Goal: Task Accomplishment & Management: Use online tool/utility

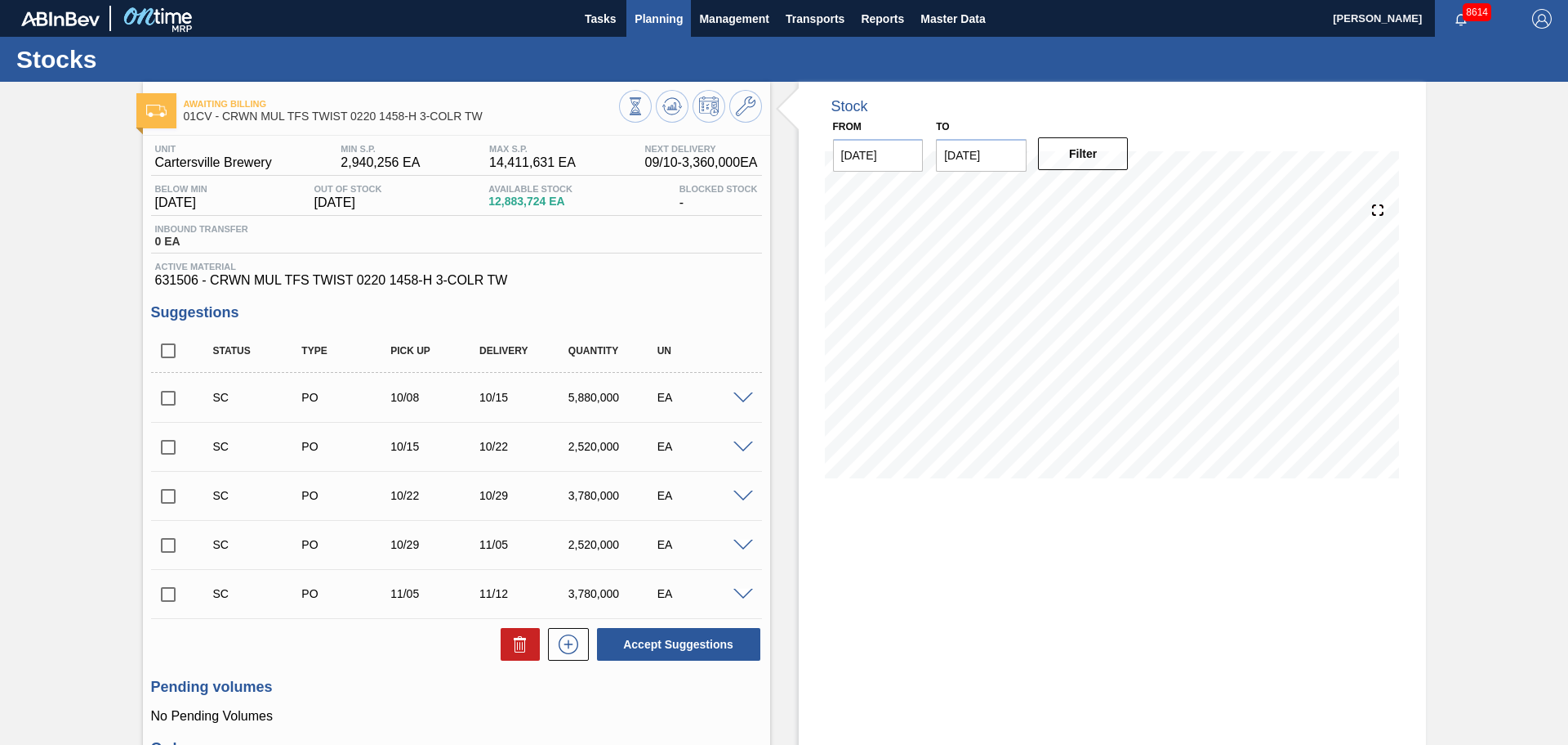
click at [665, 22] on span "Planning" at bounding box center [659, 19] width 48 height 20
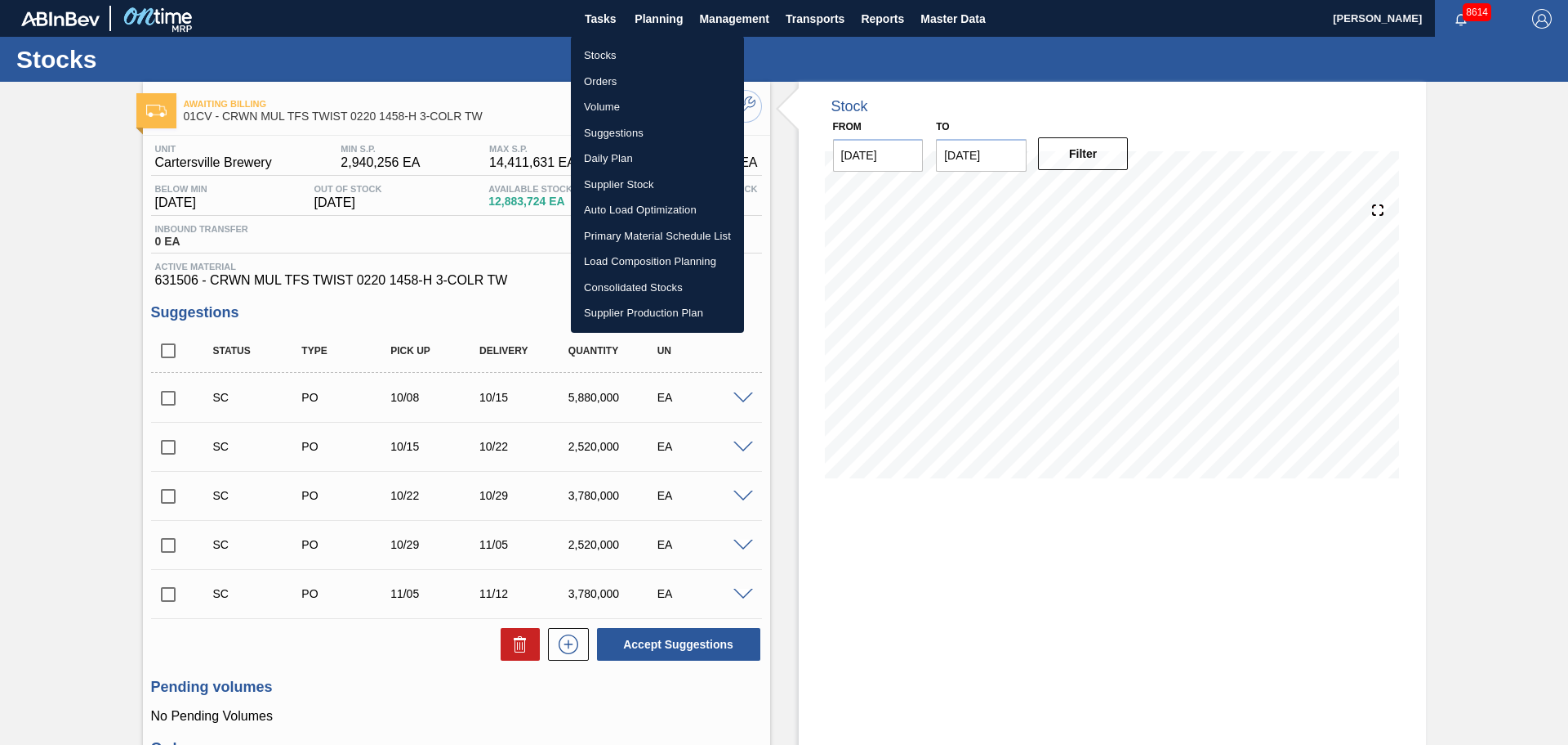
click at [857, 590] on div at bounding box center [784, 372] width 1568 height 745
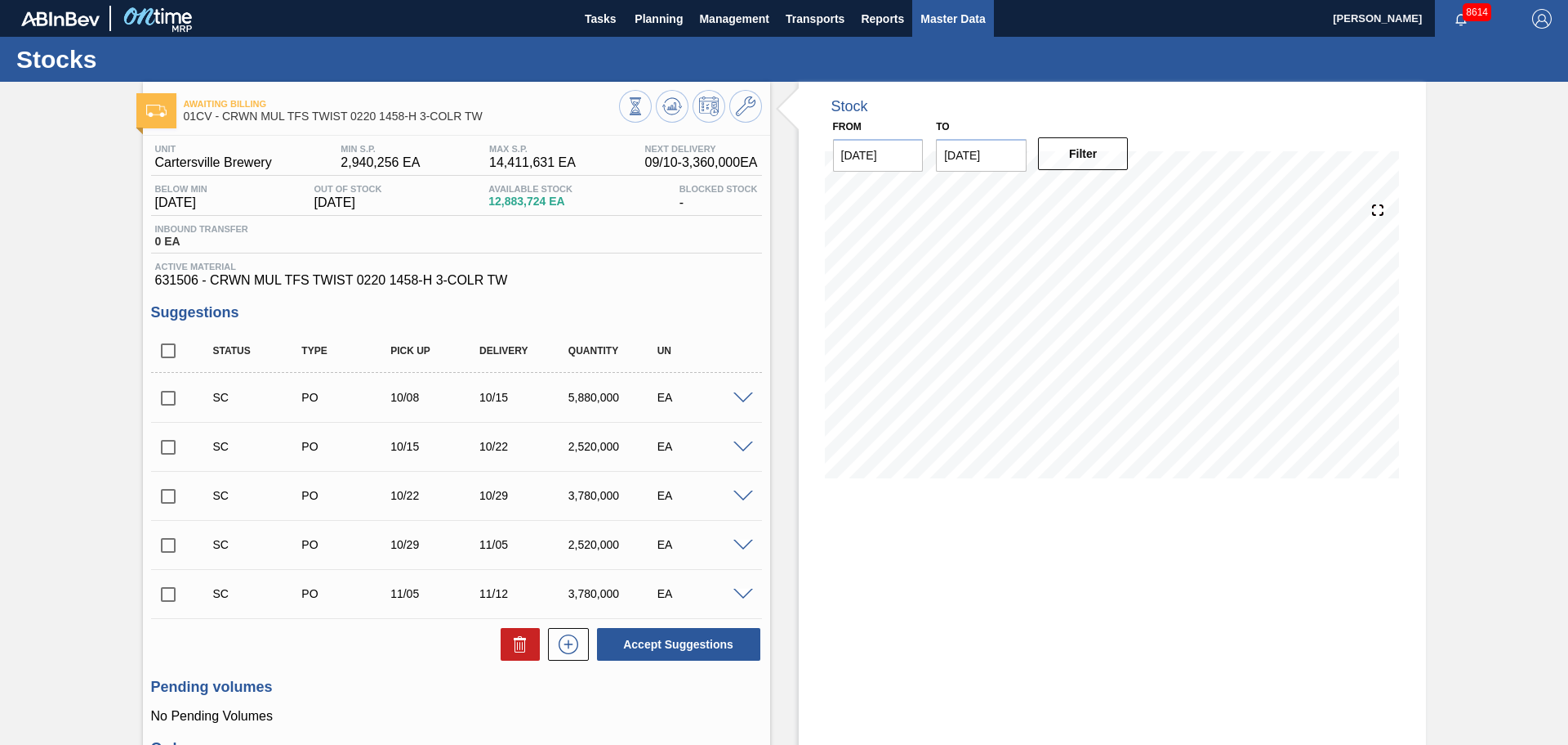
click at [936, 15] on span "Master Data" at bounding box center [952, 19] width 64 height 20
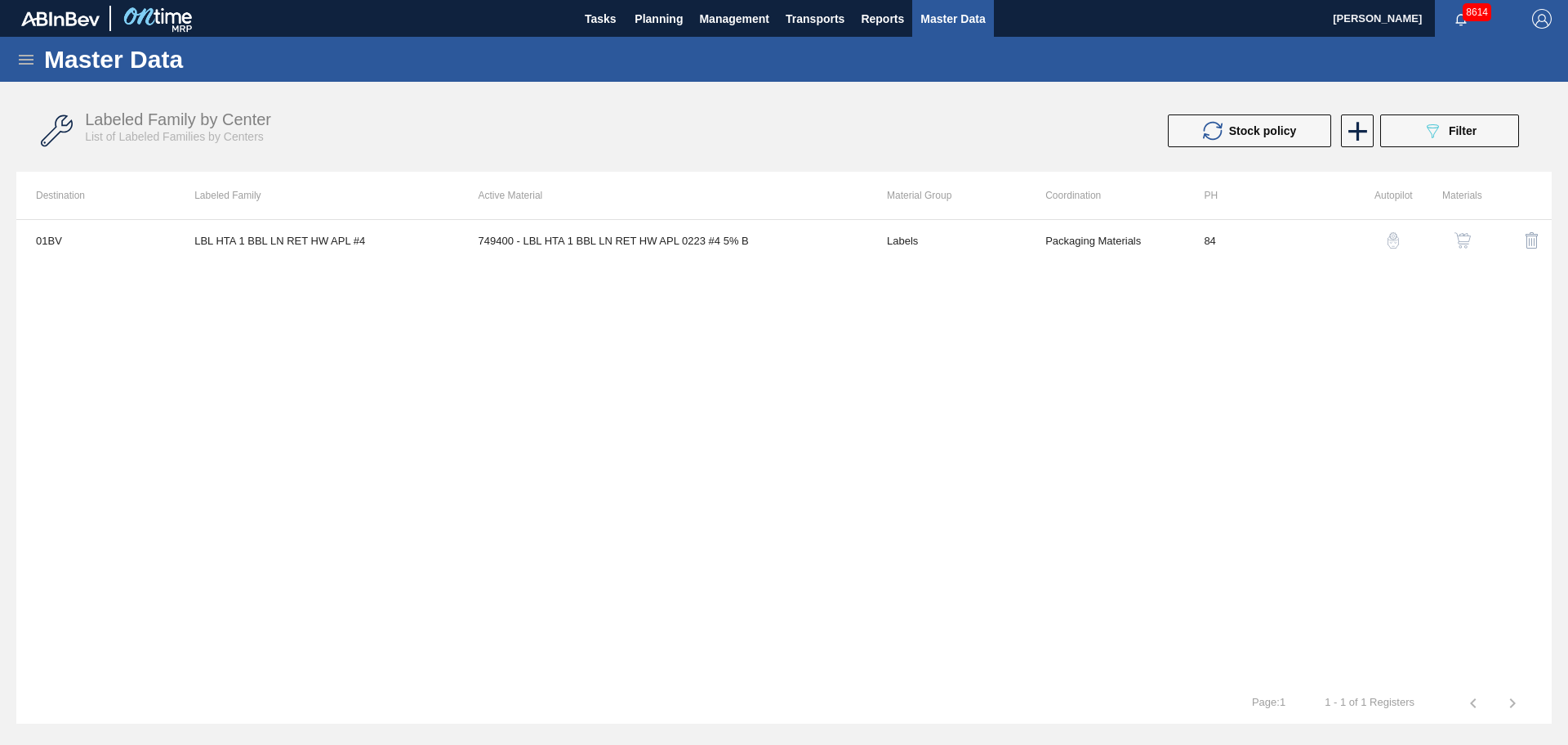
click at [1068, 348] on div "01BV LBL HTA 1 BBL LN RET HW APL #4 749400 - LBL HTA 1 BBL LN RET HW APL 0223 #…" at bounding box center [784, 451] width 1535 height 463
click at [26, 61] on icon at bounding box center [27, 59] width 20 height 20
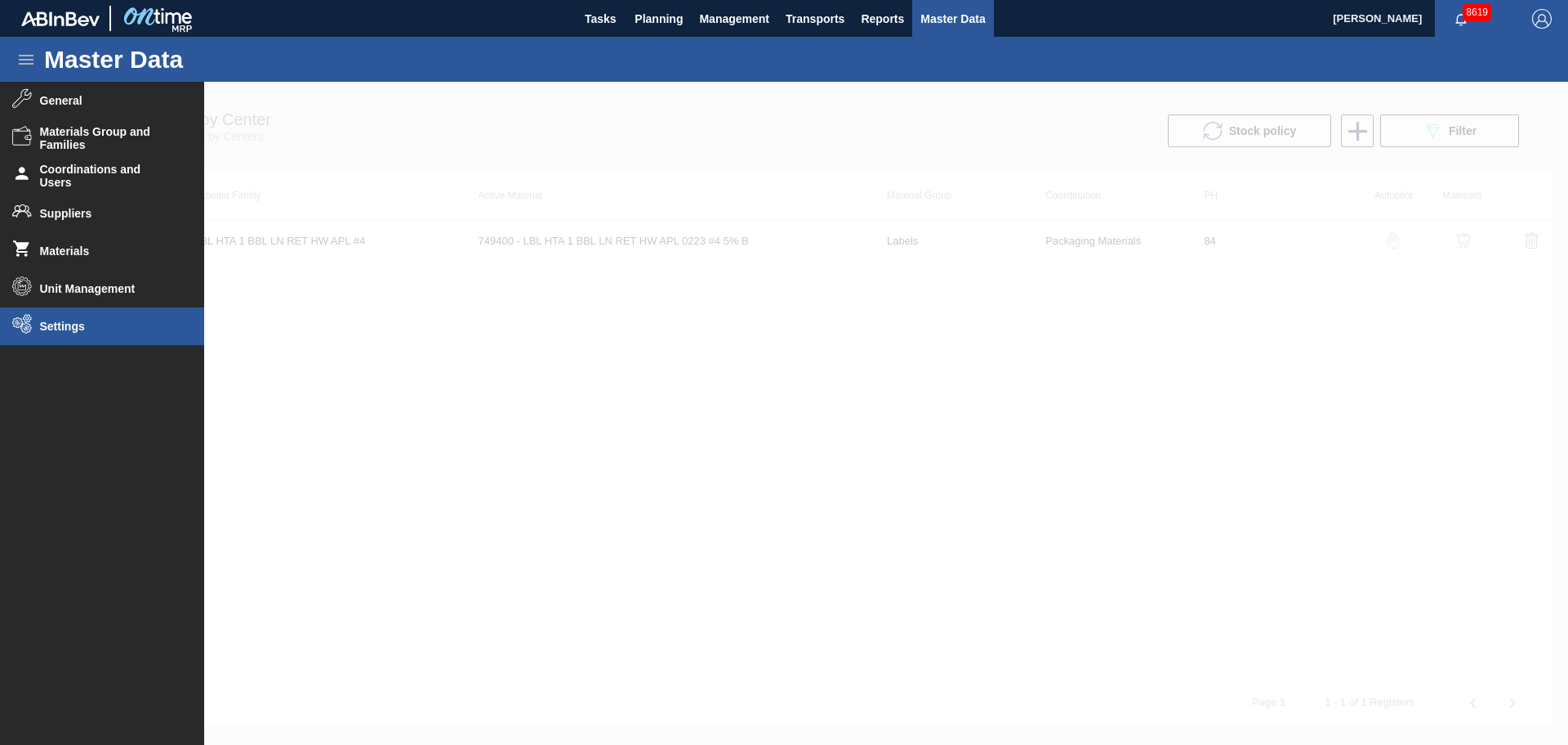
click at [65, 324] on span "Settings" at bounding box center [108, 325] width 135 height 13
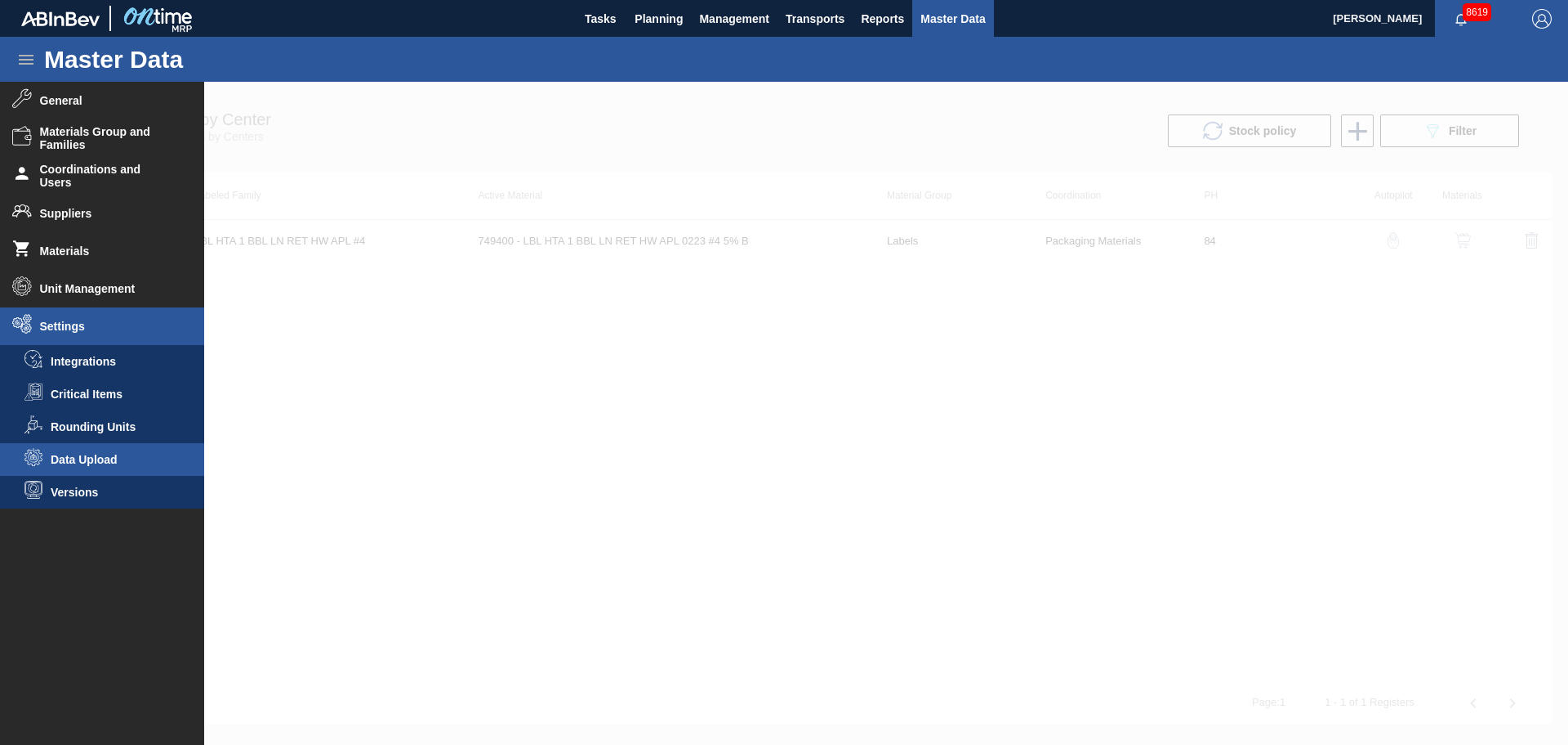
click at [99, 457] on span "Data Upload" at bounding box center [113, 458] width 125 height 13
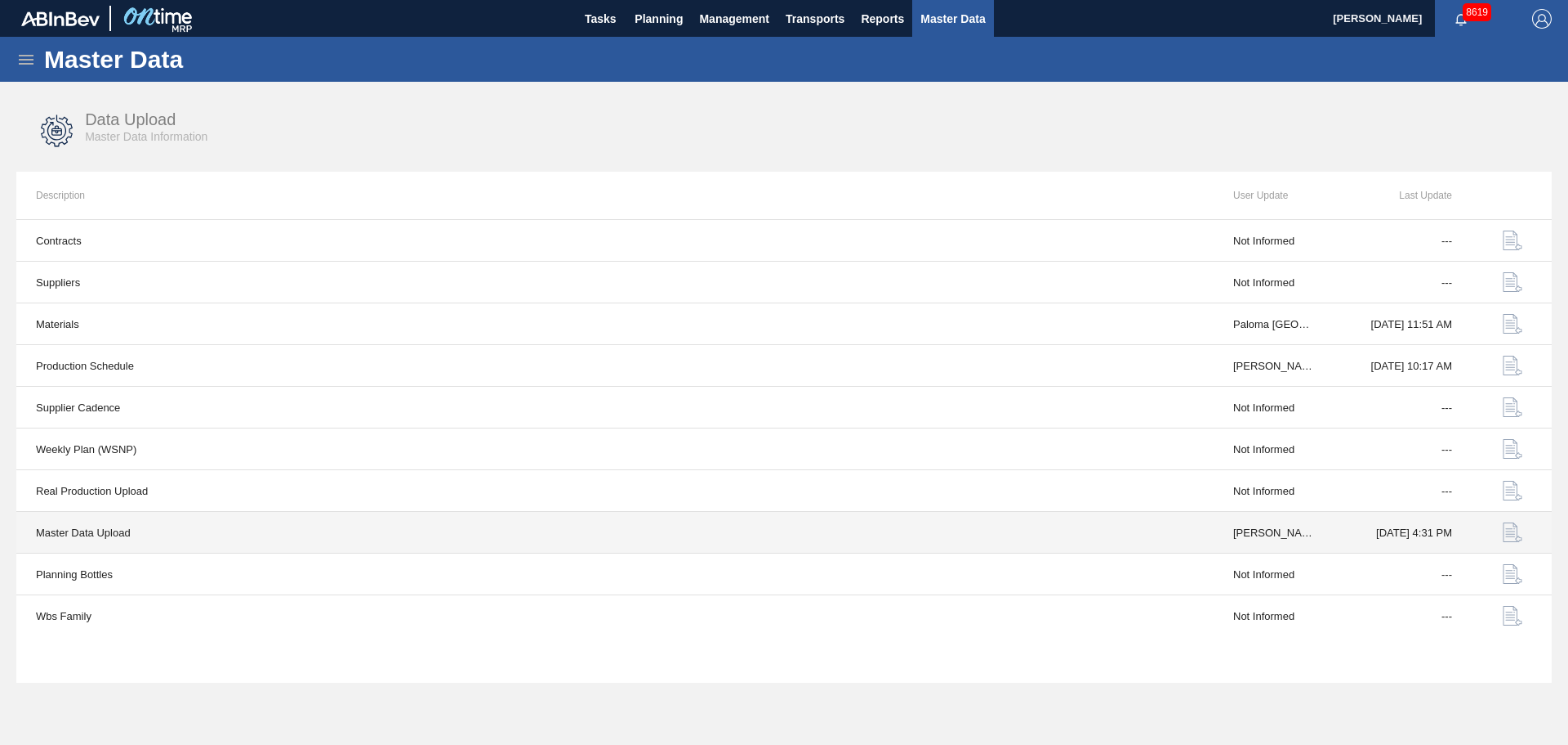
click at [1521, 532] on img "button" at bounding box center [1513, 533] width 20 height 20
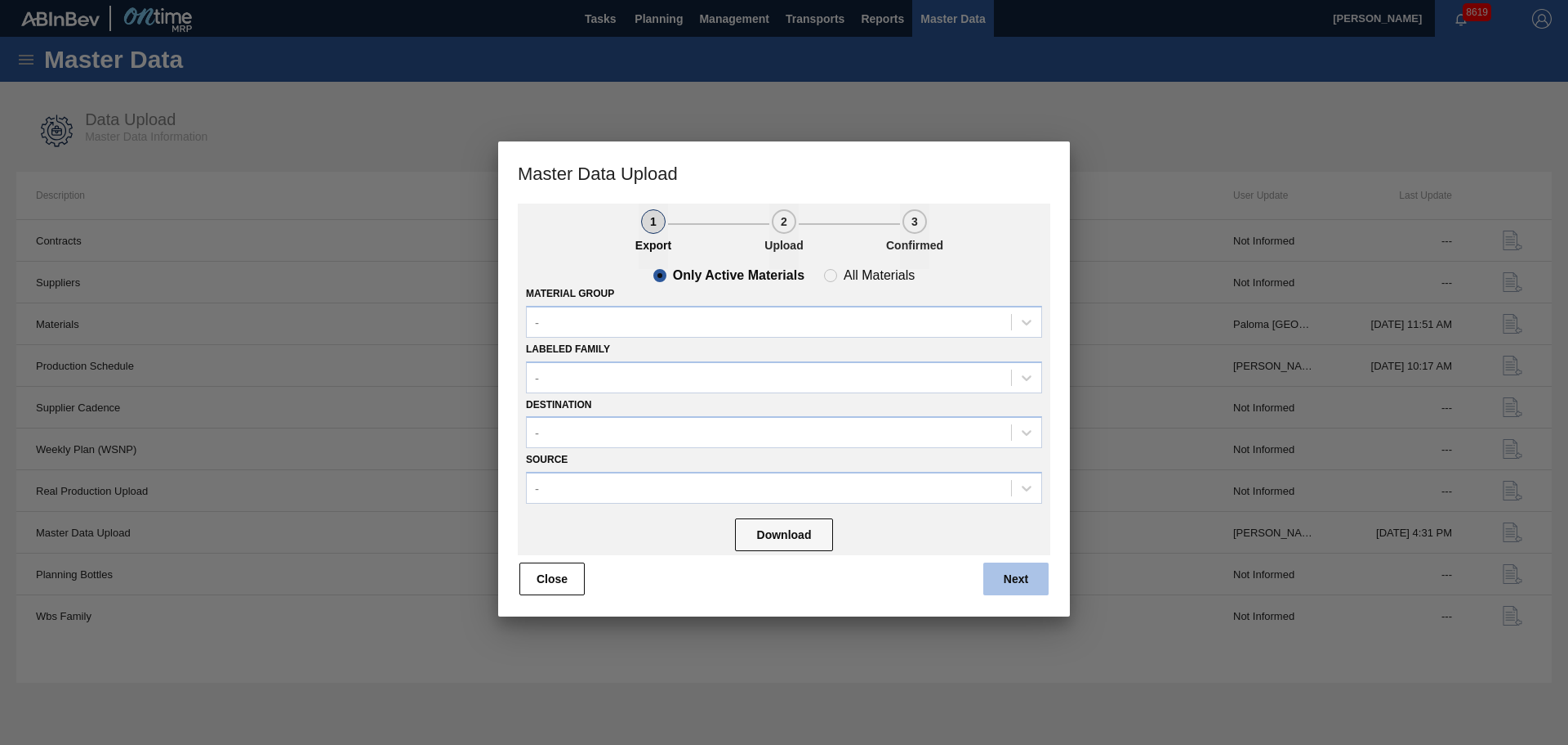
click at [1027, 586] on button "Next" at bounding box center [1016, 578] width 65 height 33
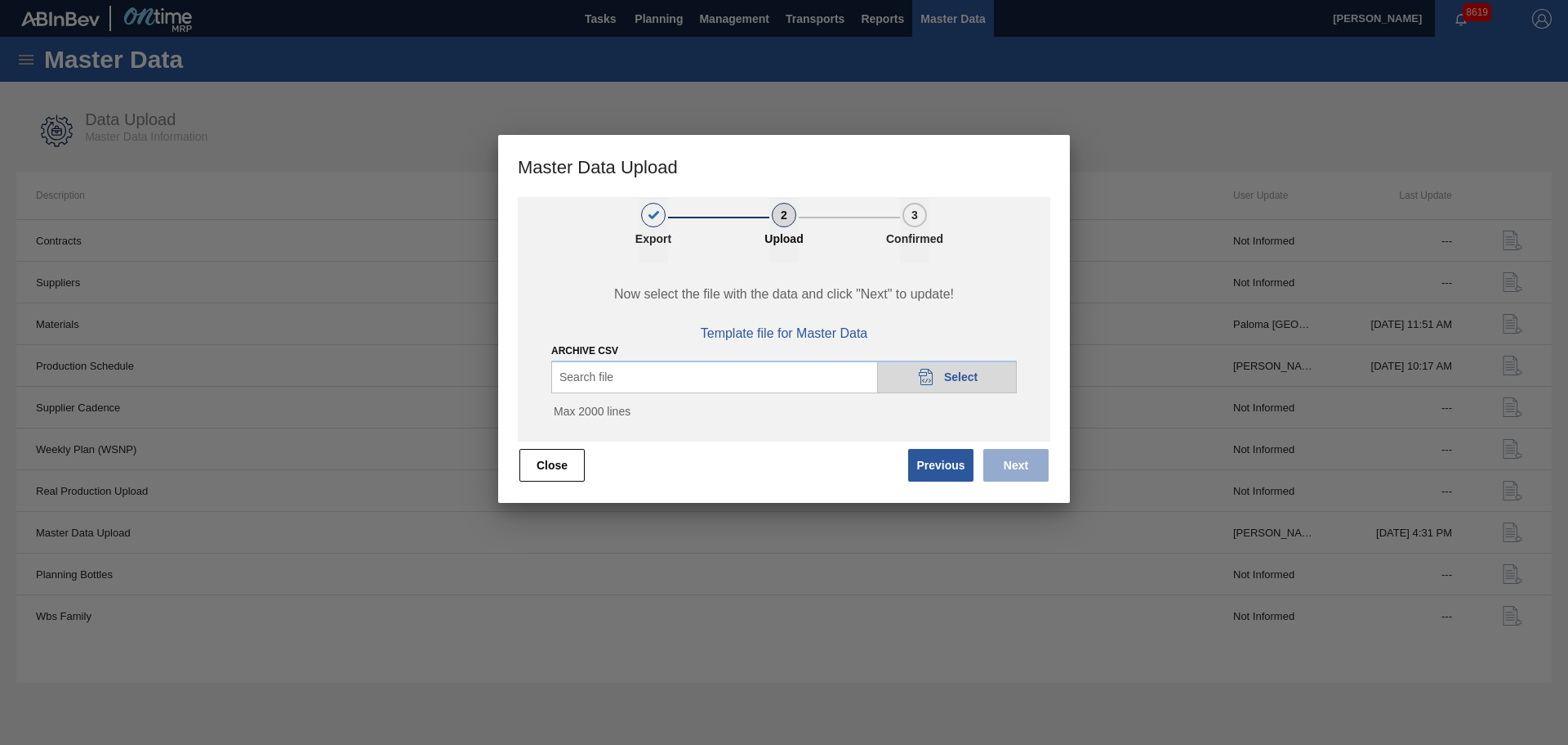
click at [958, 368] on div "20DAD902-3625-4257-8FDA-0C0CB19E2A3D Select" at bounding box center [947, 376] width 139 height 33
click at [899, 301] on span "Now select the file with the data and click "Next" to update!" at bounding box center [784, 293] width 495 height 15
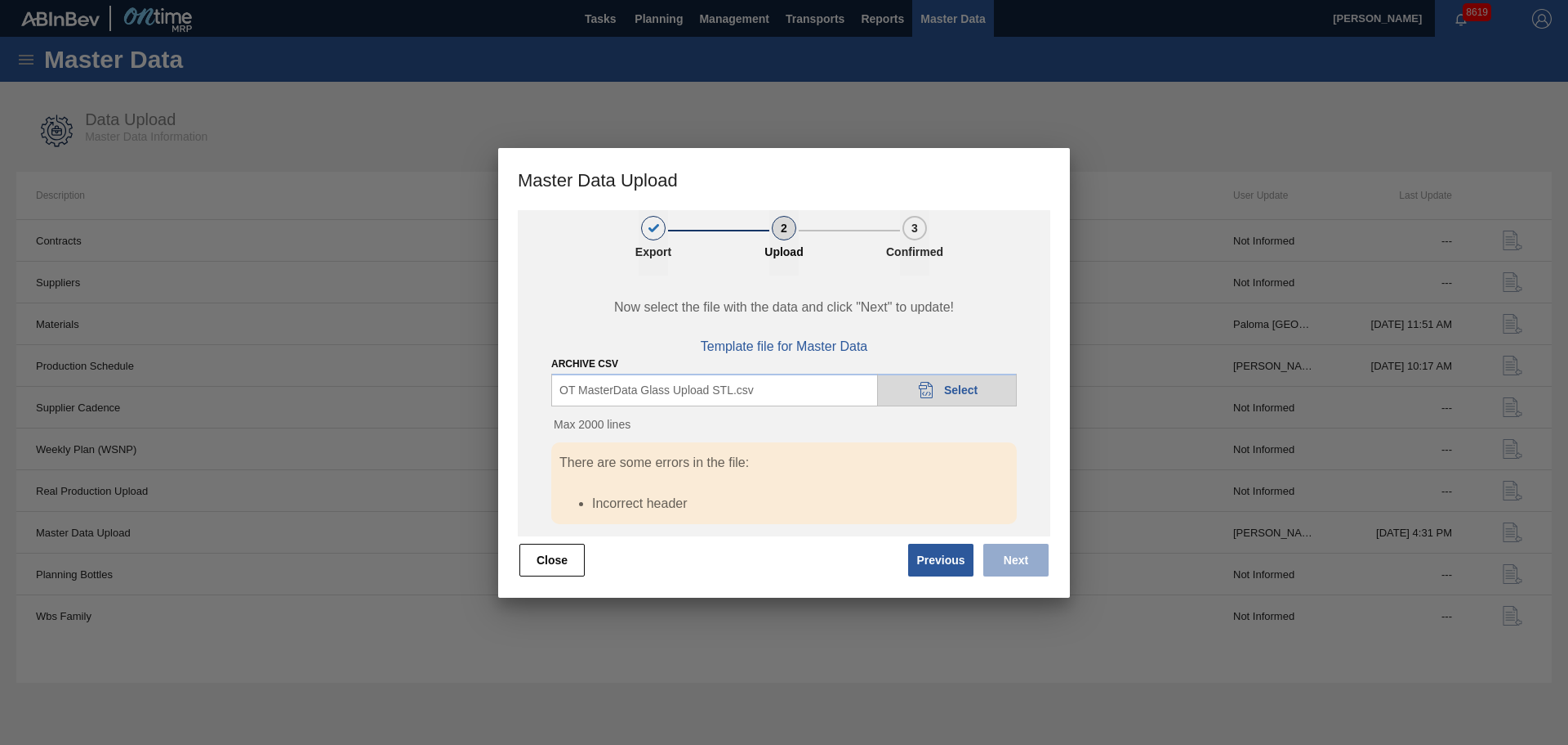
click at [958, 389] on span "Select" at bounding box center [961, 389] width 34 height 13
click at [566, 561] on button "Close" at bounding box center [552, 559] width 65 height 33
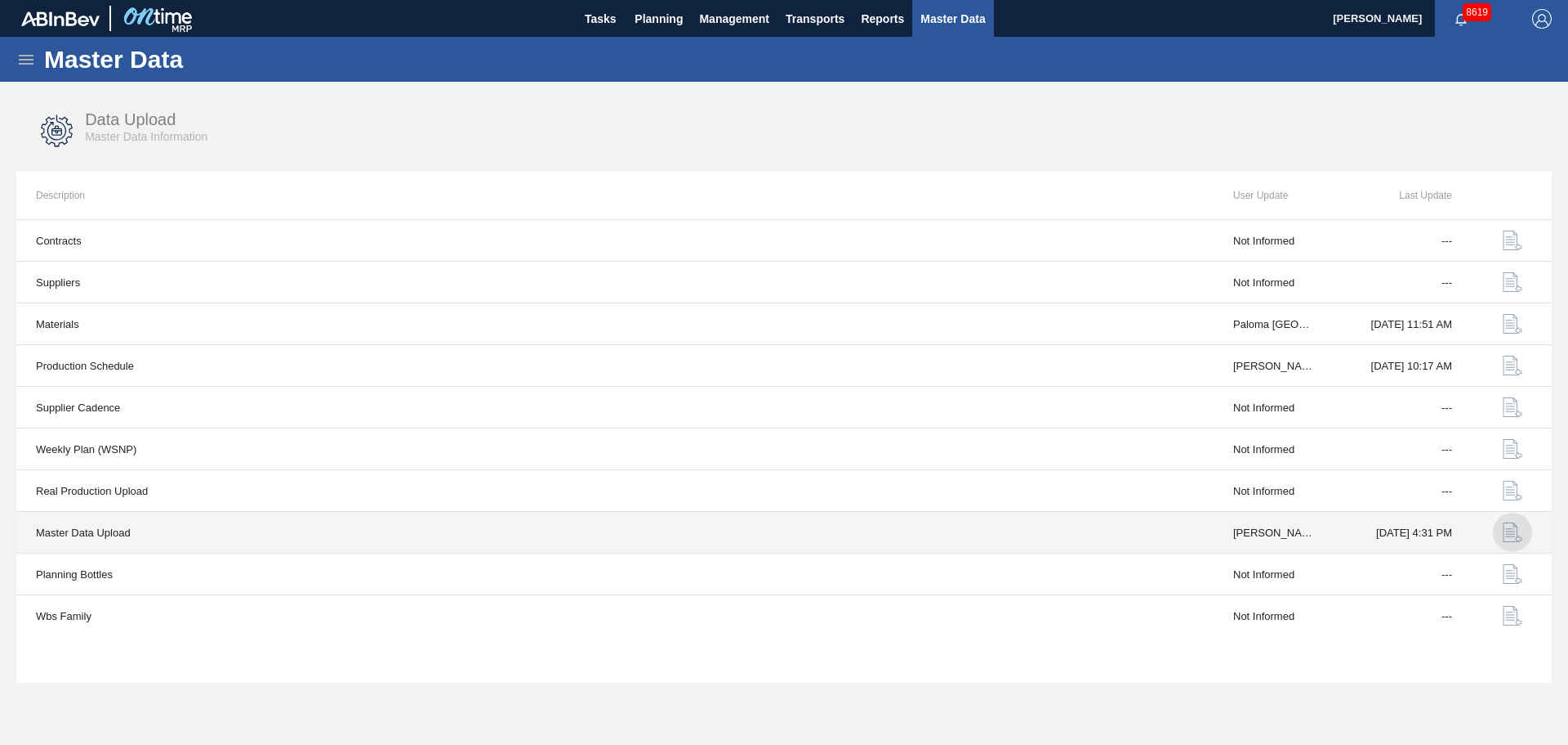
click at [1504, 539] on img "button" at bounding box center [1513, 533] width 20 height 20
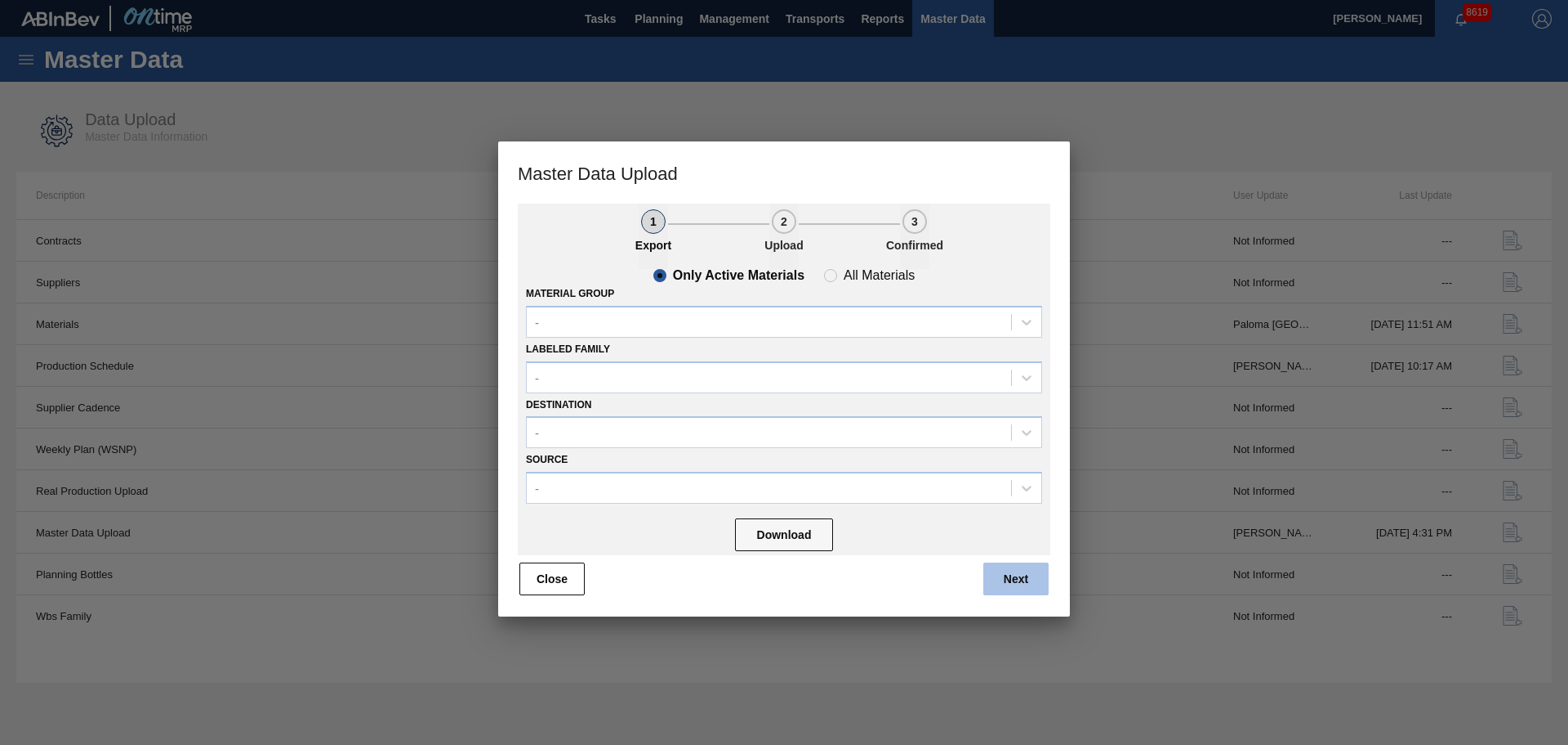
click at [1014, 575] on button "Next" at bounding box center [1016, 578] width 65 height 33
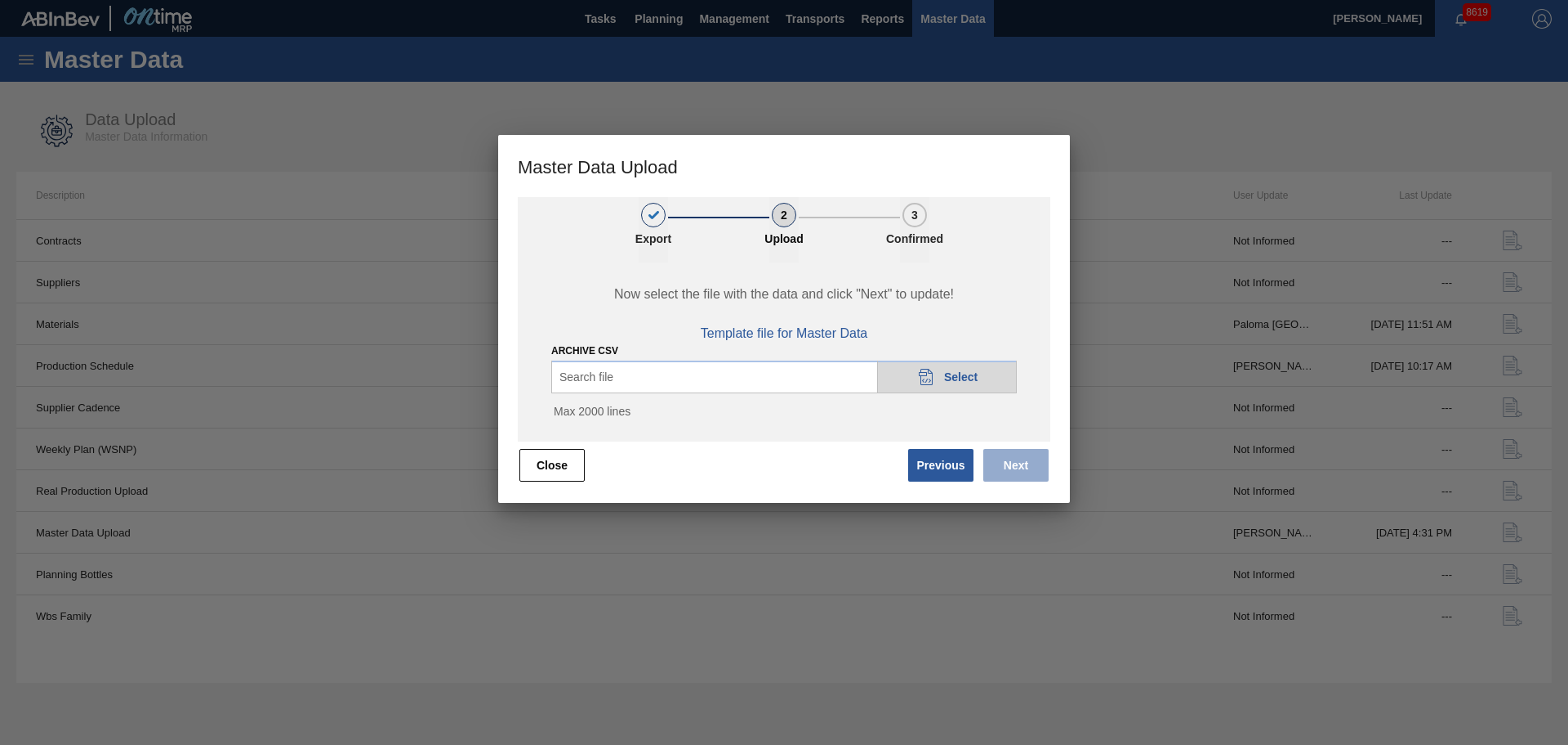
click at [952, 385] on div "20DAD902-3625-4257-8FDA-0C0CB19E2A3D Select" at bounding box center [947, 376] width 139 height 33
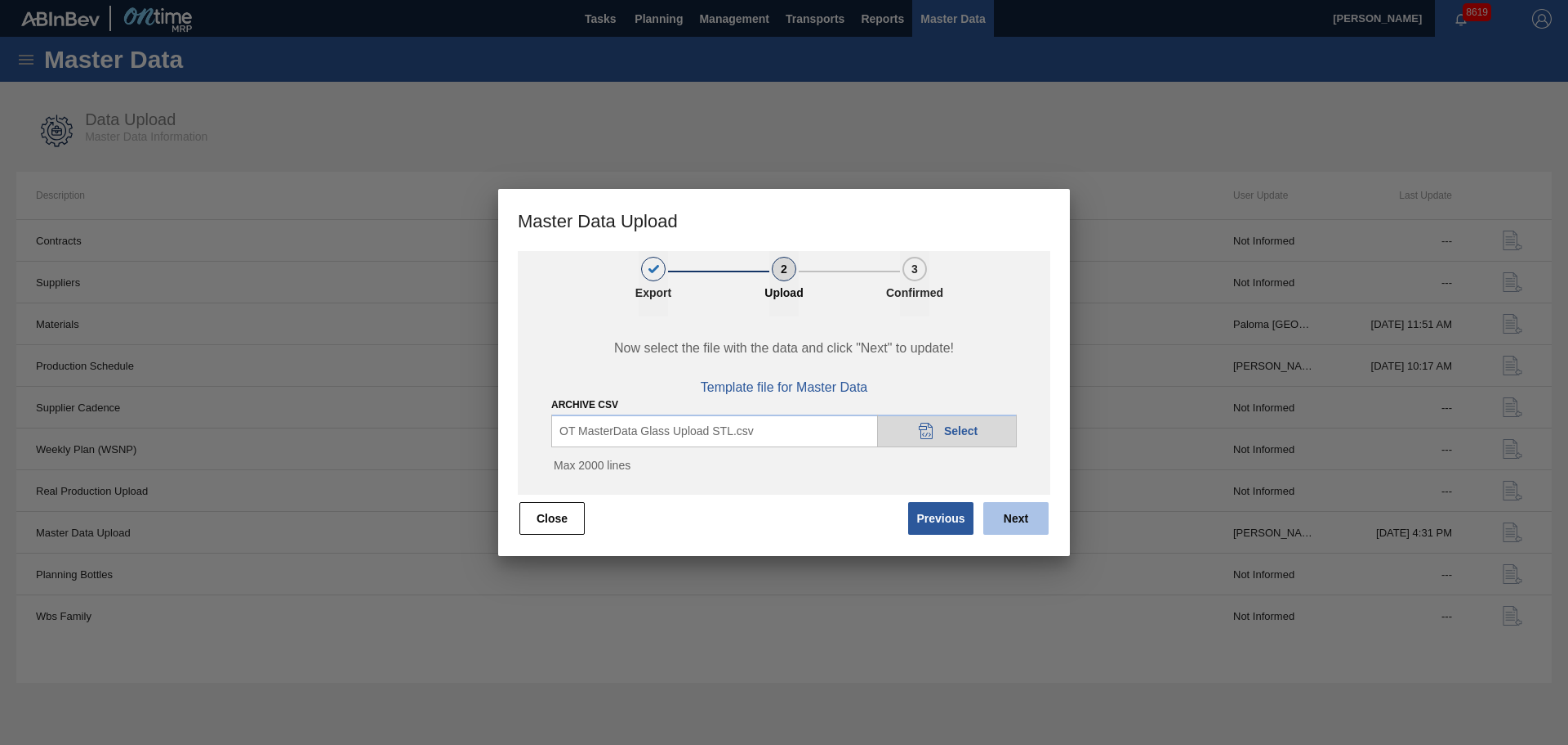
click at [1013, 523] on button "Next" at bounding box center [1016, 518] width 65 height 33
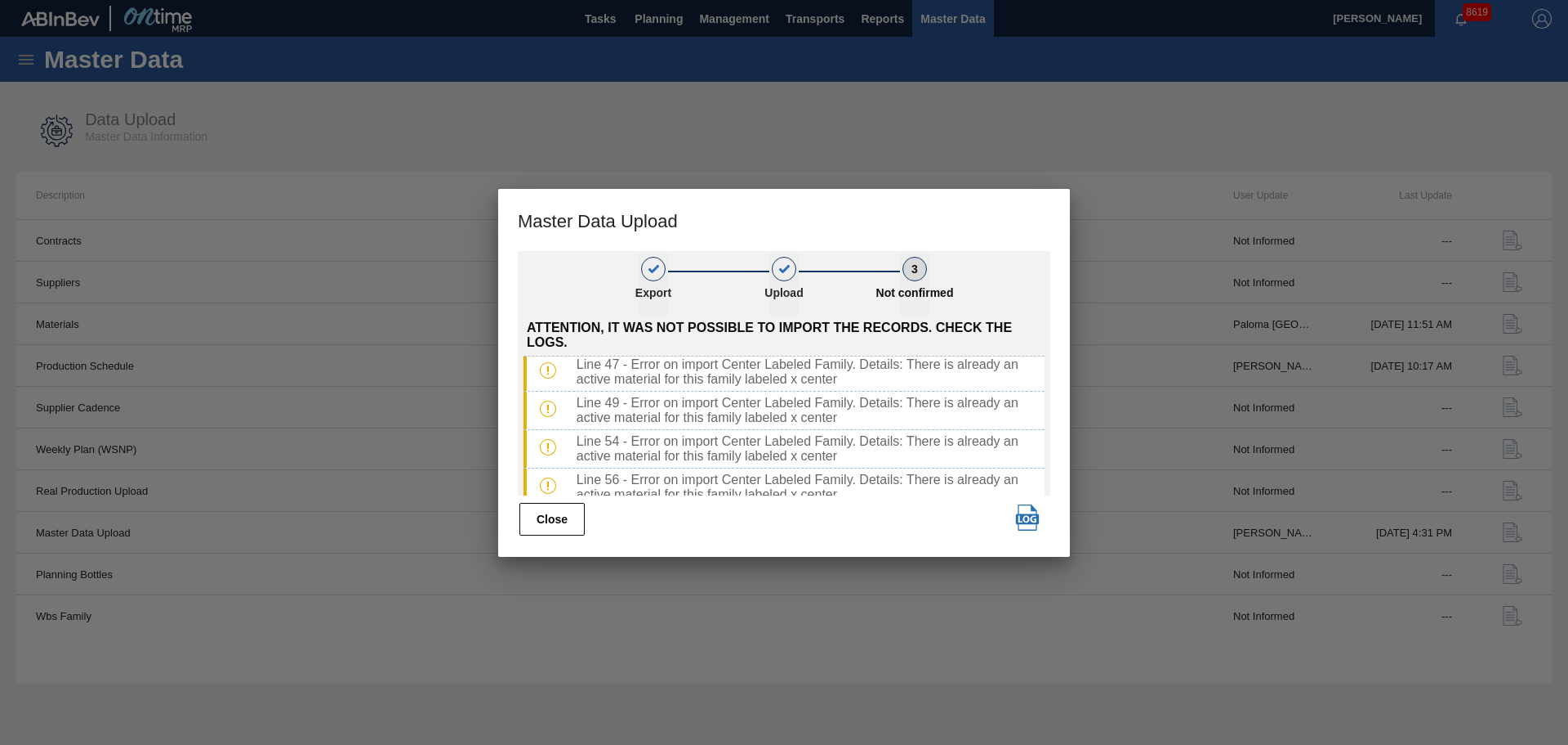
scroll to position [197, 0]
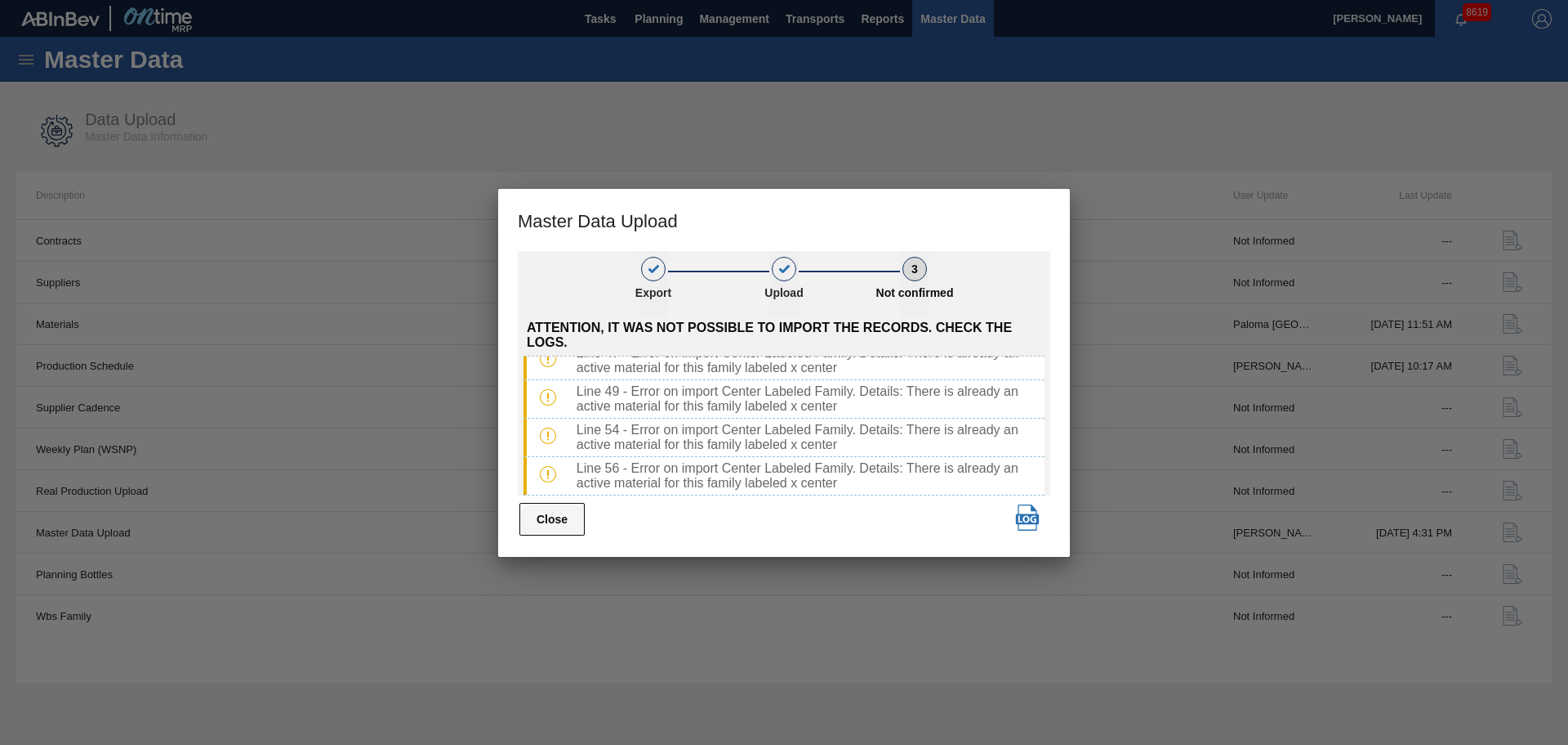
click at [565, 515] on button "Close" at bounding box center [552, 519] width 65 height 33
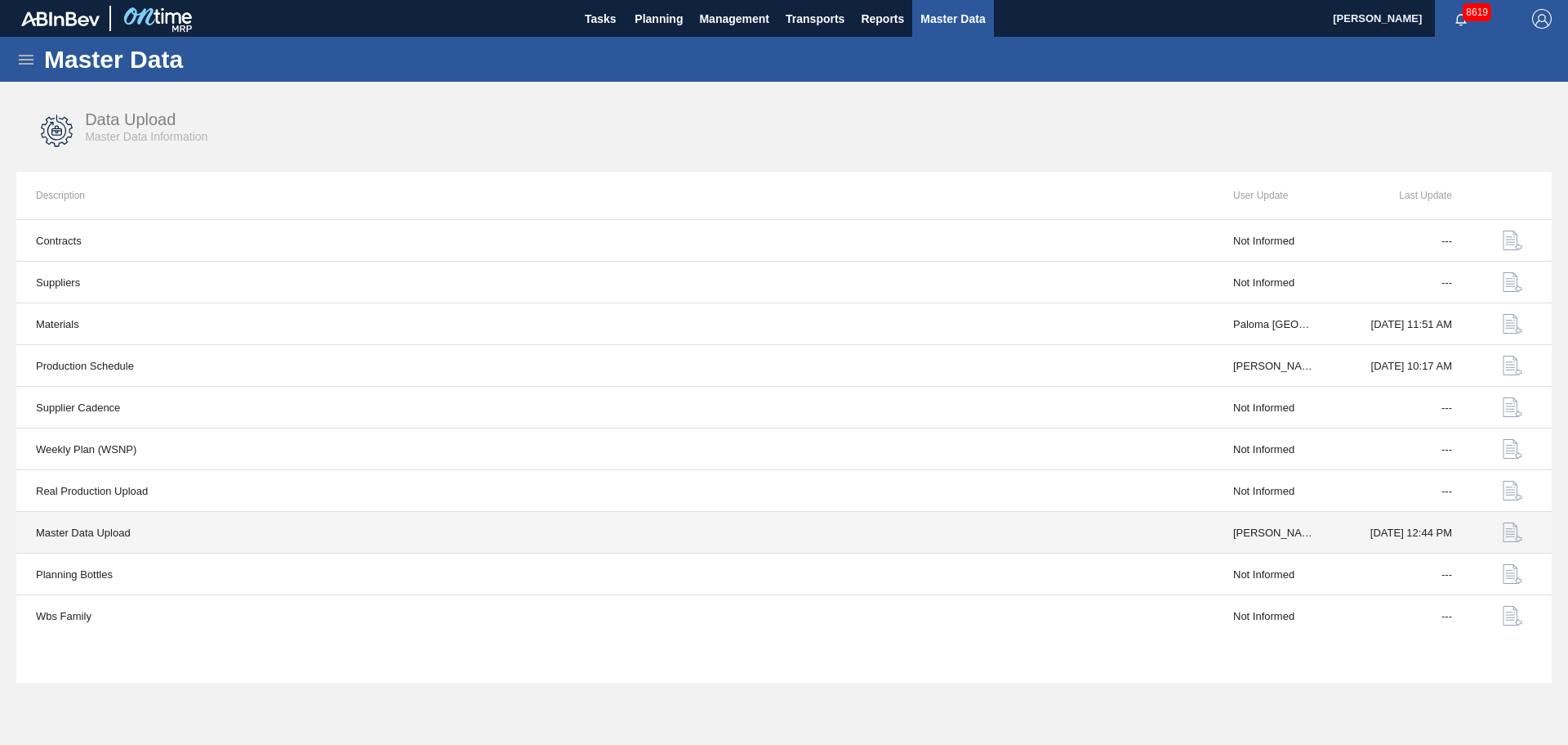
click at [1506, 535] on img "button" at bounding box center [1513, 533] width 20 height 20
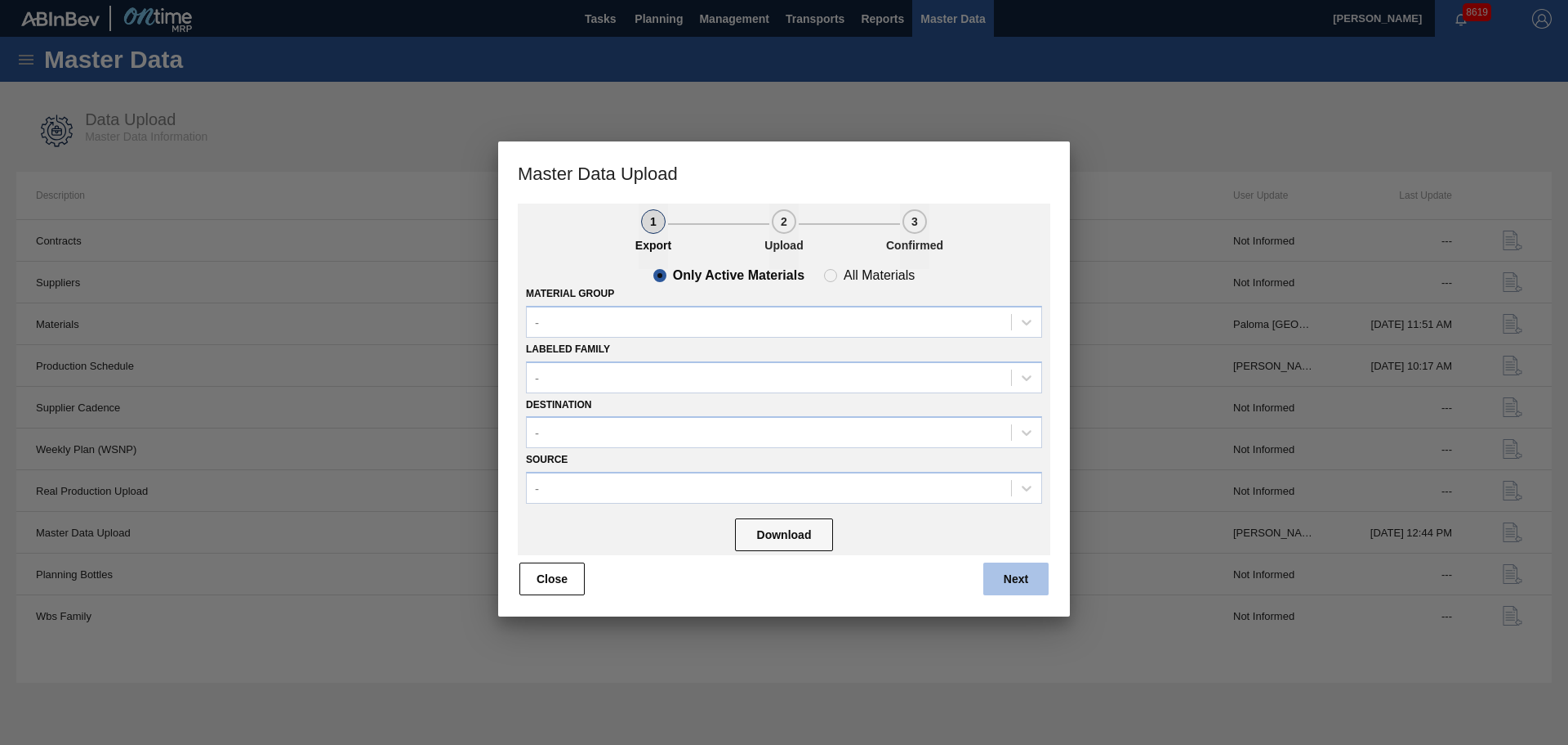
click at [1010, 570] on button "Next" at bounding box center [1016, 578] width 65 height 33
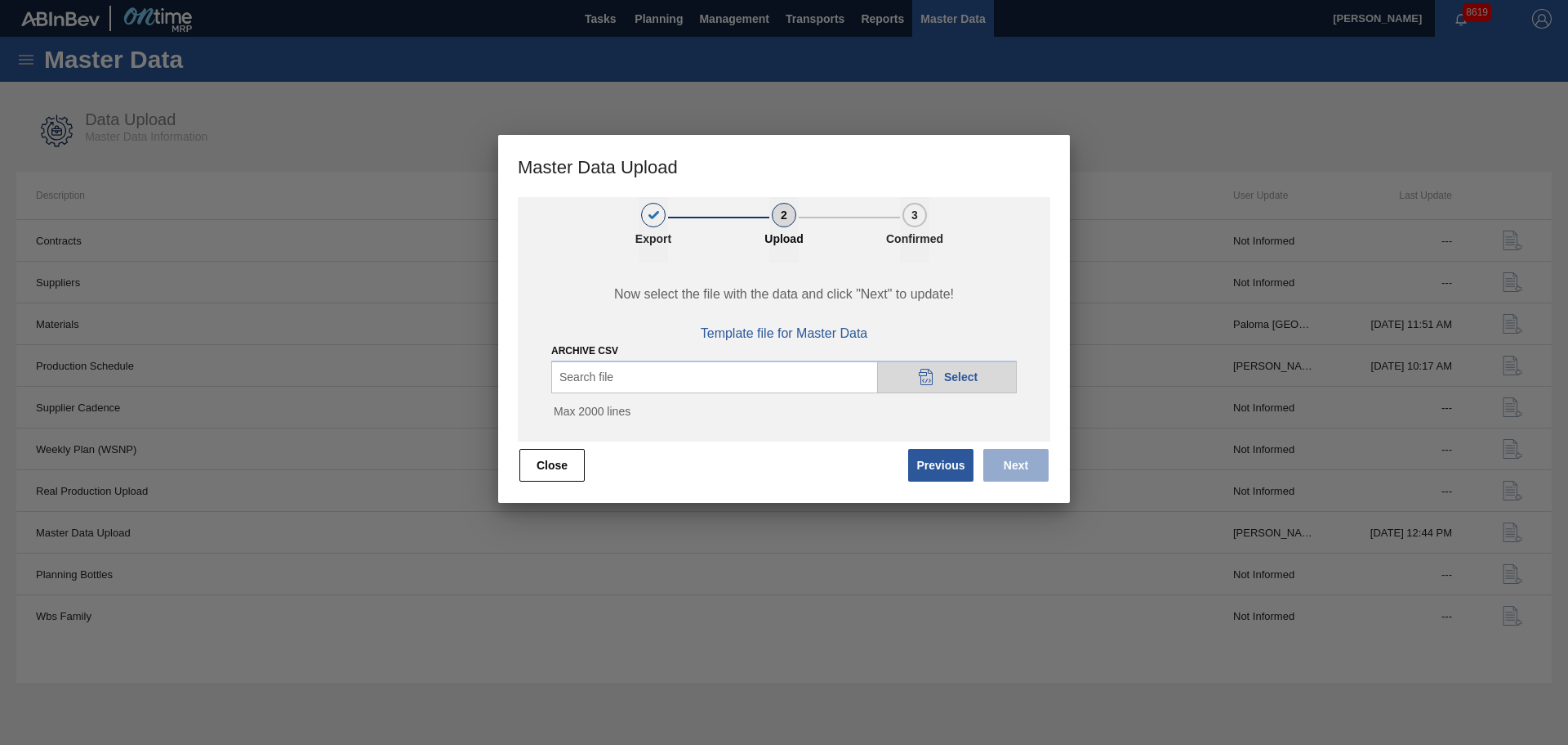
click at [940, 381] on div "20DAD902-3625-4257-8FDA-0C0CB19E2A3D Select" at bounding box center [947, 376] width 139 height 33
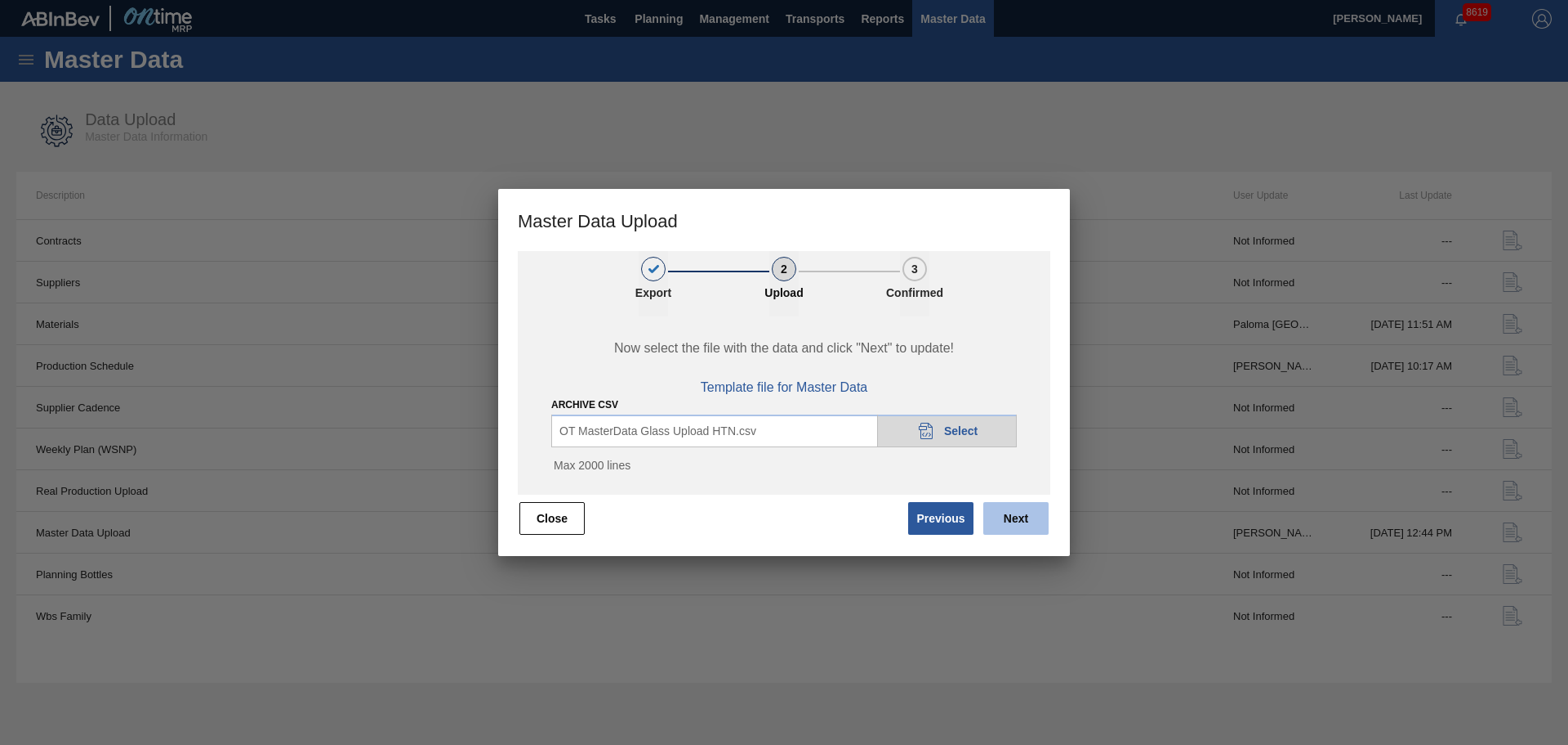
click at [1017, 513] on button "Next" at bounding box center [1016, 518] width 65 height 33
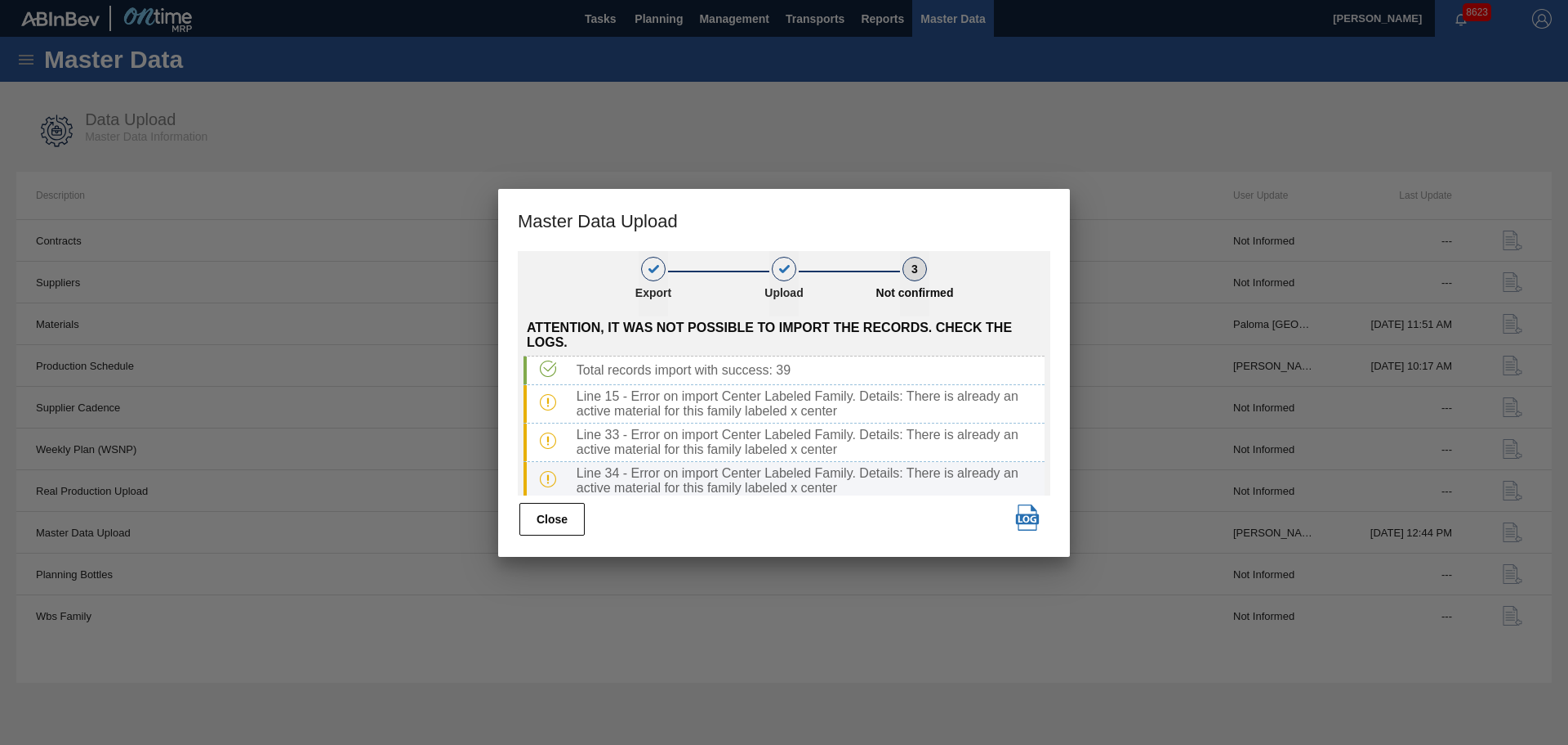
scroll to position [43, 0]
click at [580, 537] on div "Close" at bounding box center [784, 519] width 532 height 36
click at [561, 524] on button "Close" at bounding box center [552, 519] width 65 height 33
